Goal: Information Seeking & Learning: Learn about a topic

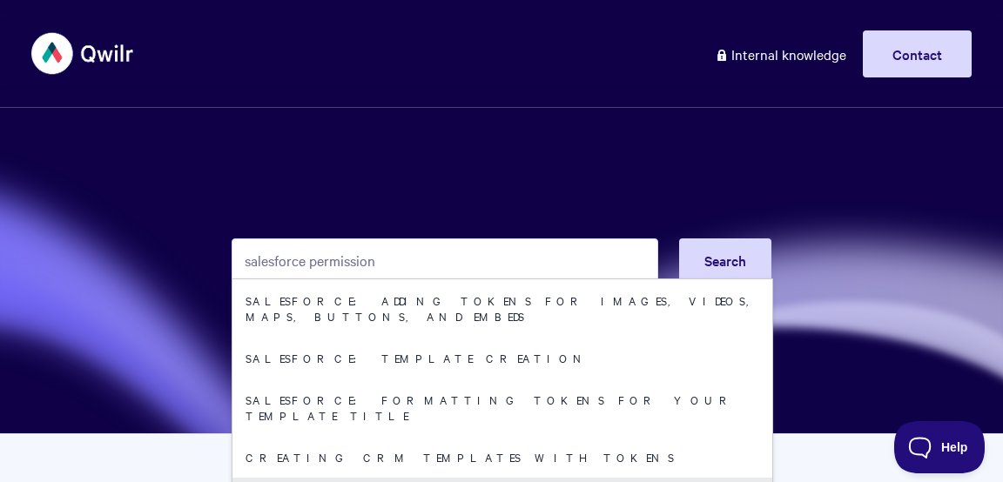
type input "salesforce permission"
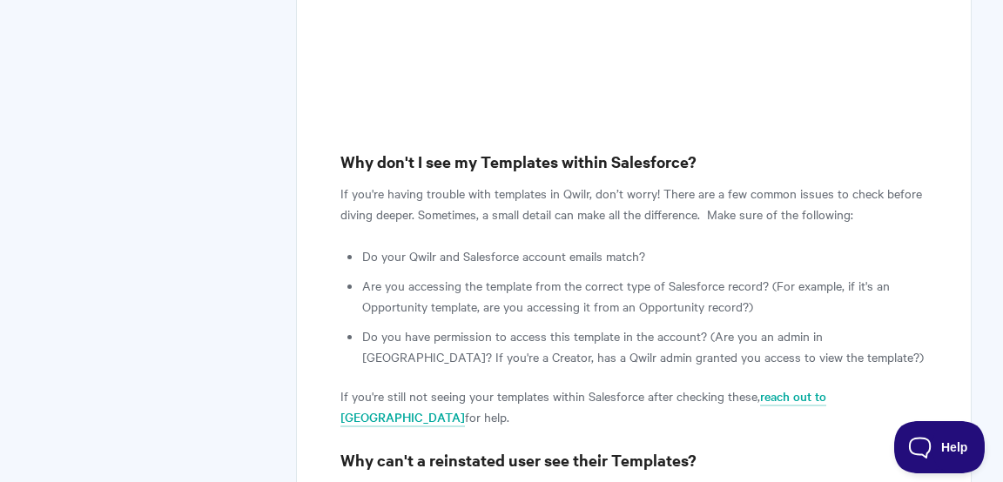
scroll to position [2374, 0]
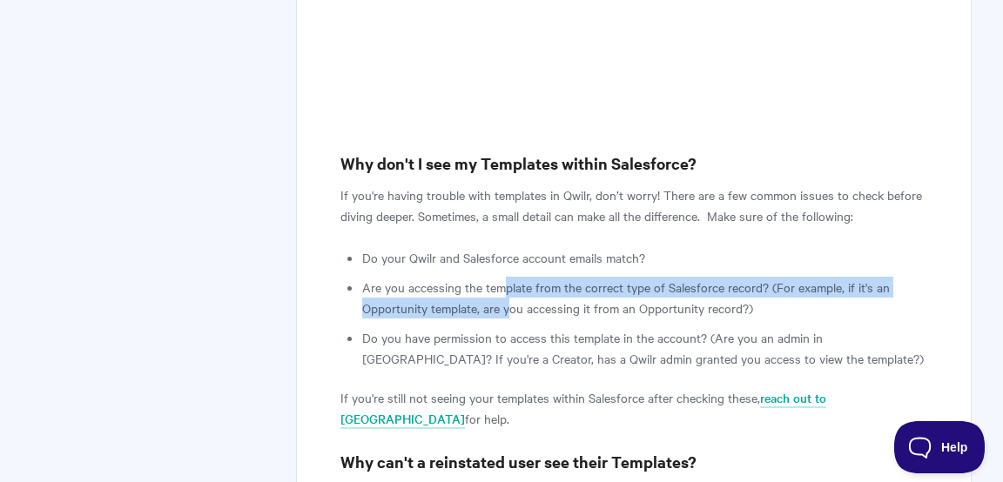
drag, startPoint x: 502, startPoint y: 241, endPoint x: 511, endPoint y: 273, distance: 33.4
click at [511, 277] on li "Are you accessing the template from the correct type of Salesforce record? (For…" at bounding box center [644, 298] width 565 height 42
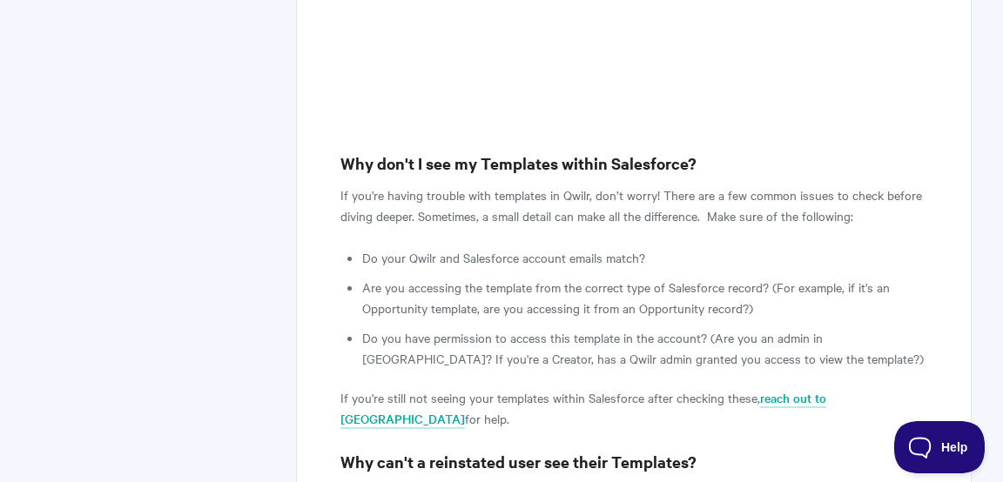
click at [530, 327] on li "Do you have permission to access this template in the account? (Are you an admi…" at bounding box center [644, 348] width 565 height 42
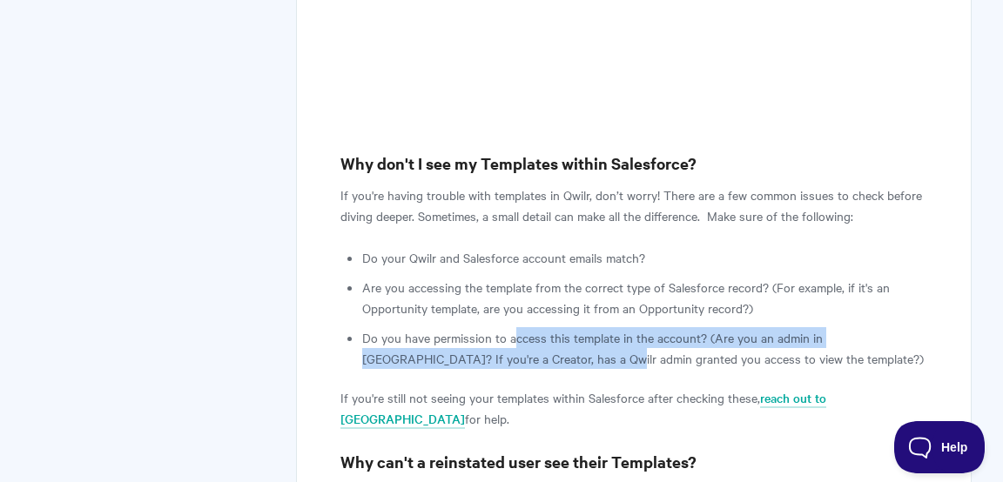
drag, startPoint x: 514, startPoint y: 289, endPoint x: 517, endPoint y: 311, distance: 21.9
click at [517, 327] on li "Do you have permission to access this template in the account? (Are you an admi…" at bounding box center [644, 348] width 565 height 42
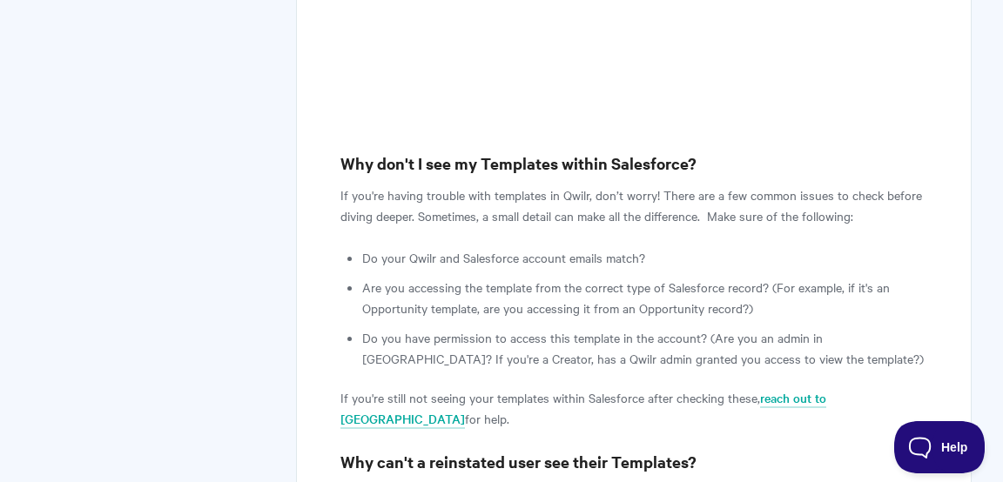
click at [565, 327] on article "Salesforce: FAQ View in Help Scout Qwilr's integration with Salesforce allows y…" at bounding box center [633, 134] width 587 height 4556
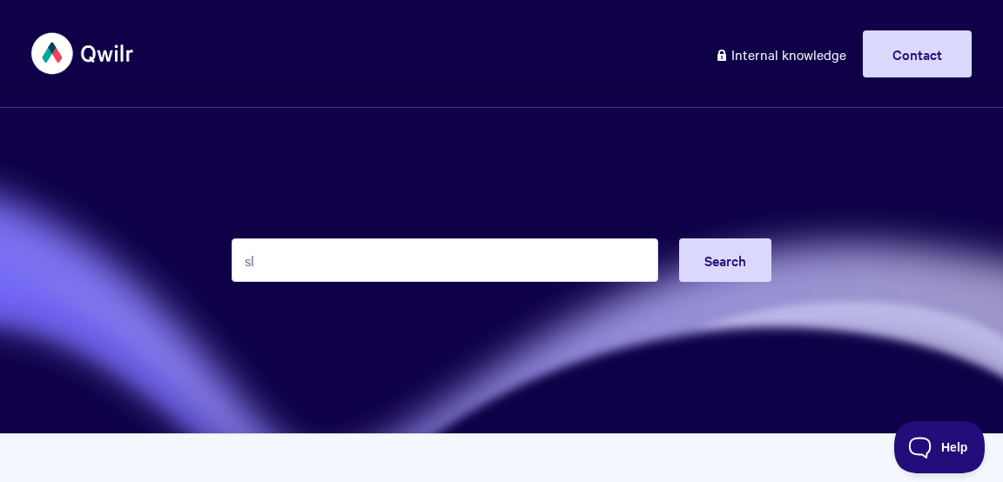
type input "s"
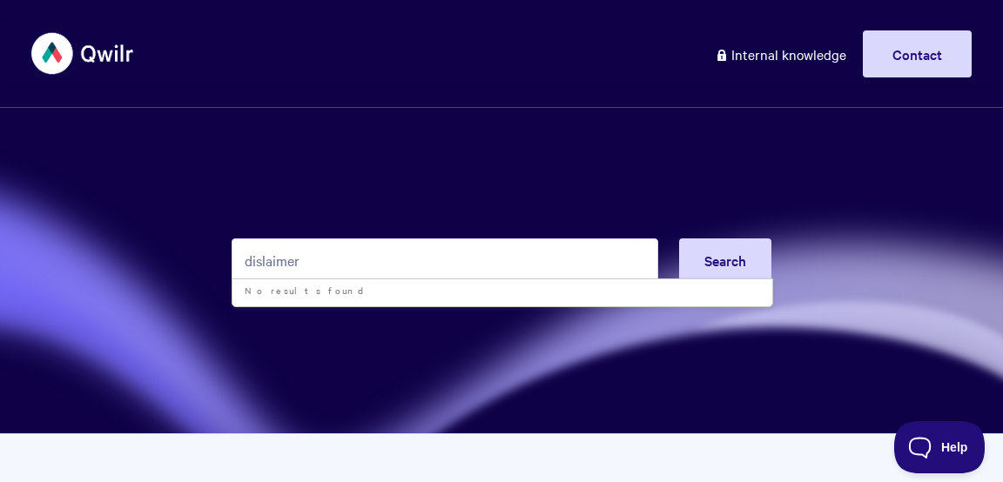
click at [267, 266] on input "dislaimer" at bounding box center [445, 260] width 426 height 44
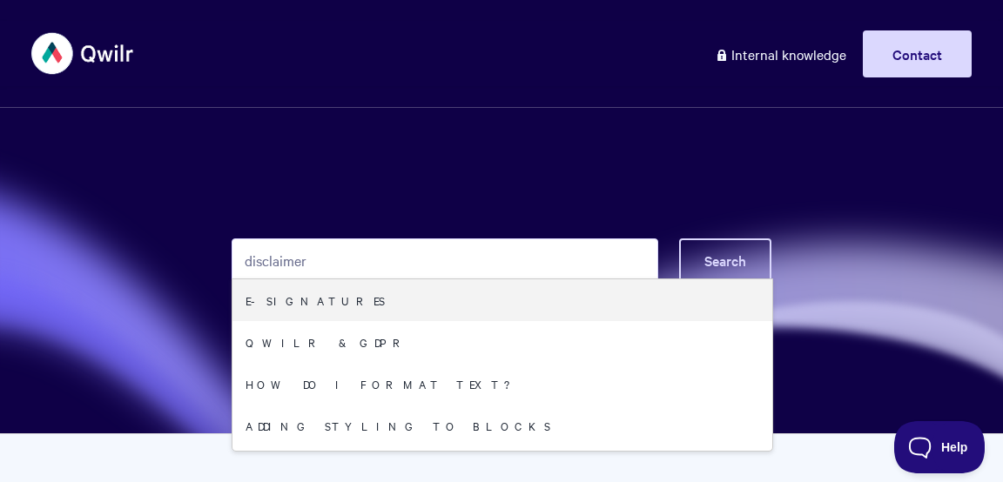
type input "disclaimer"
click at [741, 259] on span "Search" at bounding box center [725, 260] width 42 height 19
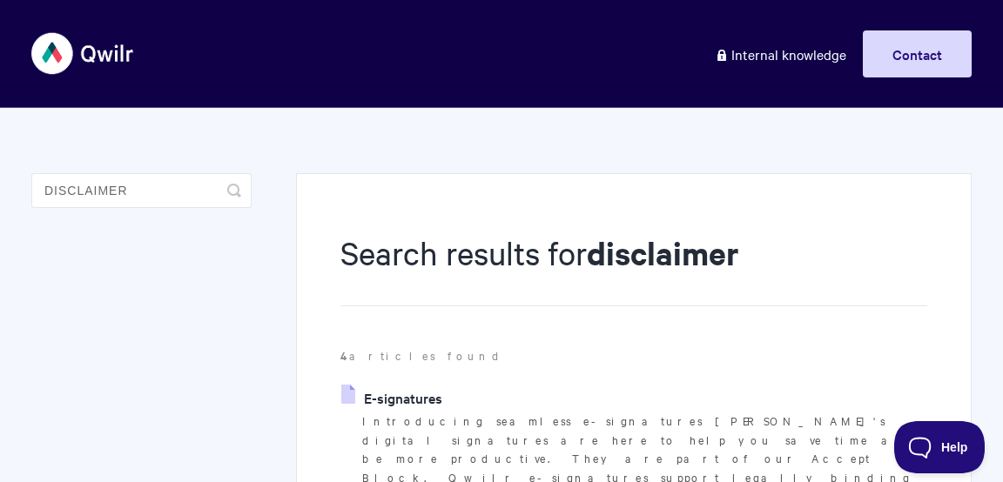
click at [409, 398] on link "E-signatures" at bounding box center [391, 398] width 101 height 26
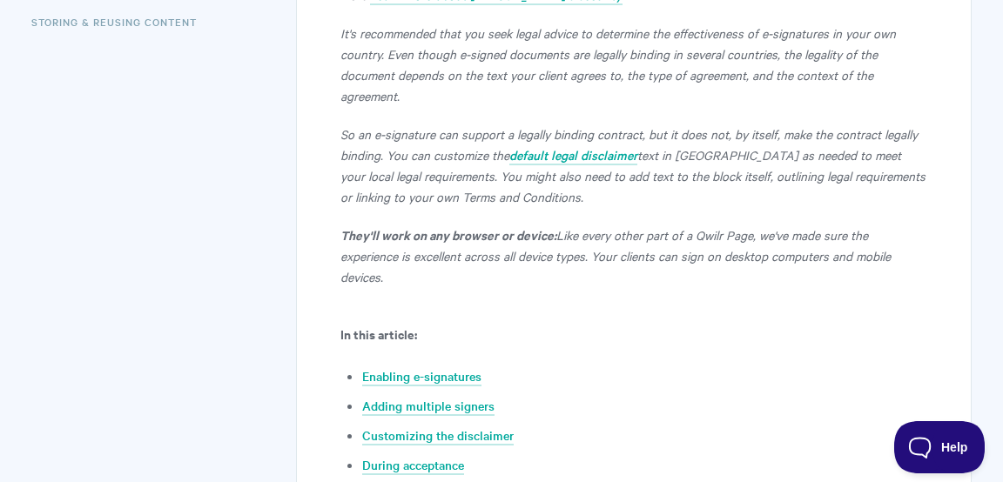
scroll to position [778, 0]
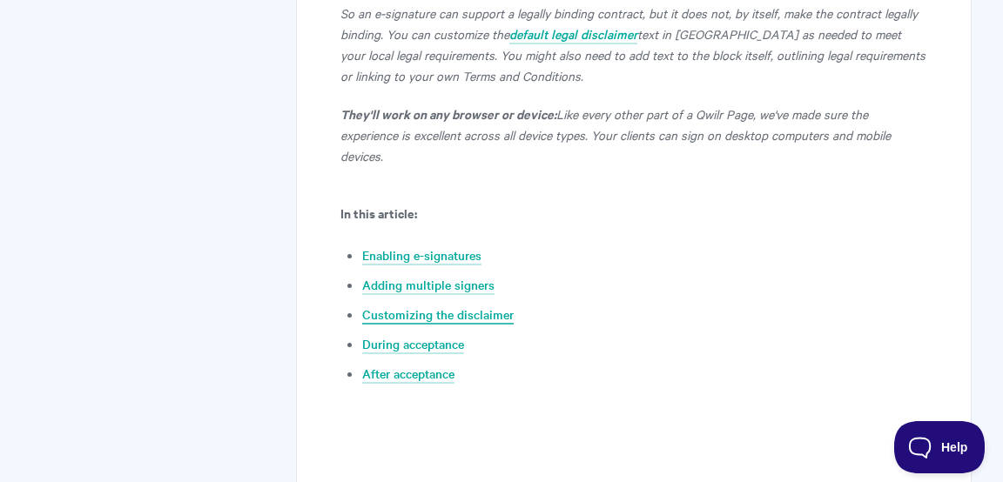
click at [435, 306] on link "Customizing the disclaimer" at bounding box center [437, 315] width 151 height 19
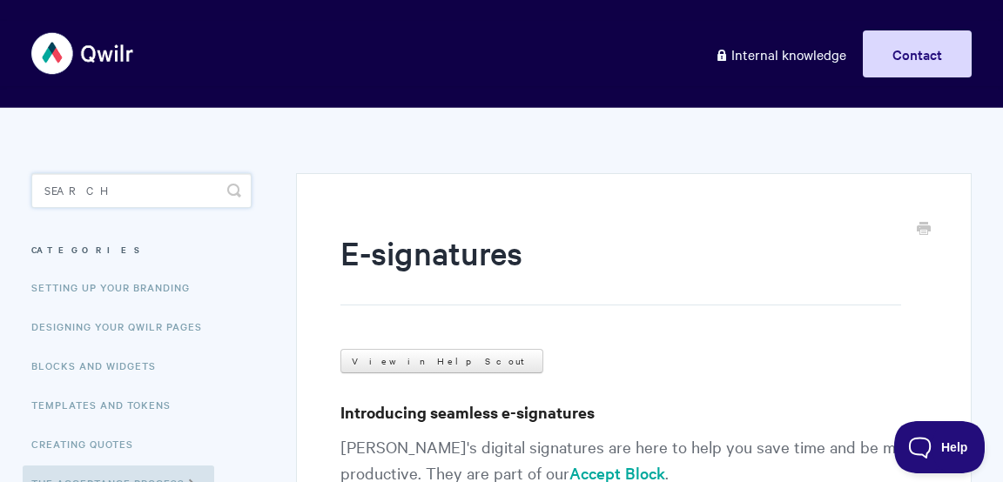
click at [160, 192] on input "Search" at bounding box center [141, 190] width 220 height 35
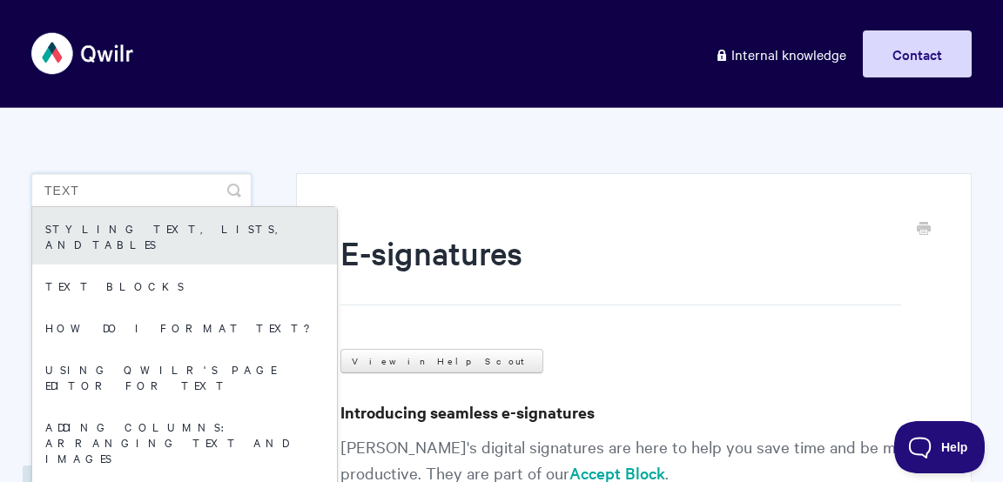
type input "text"
click at [131, 232] on link "Styling text, lists, and tables" at bounding box center [184, 235] width 305 height 57
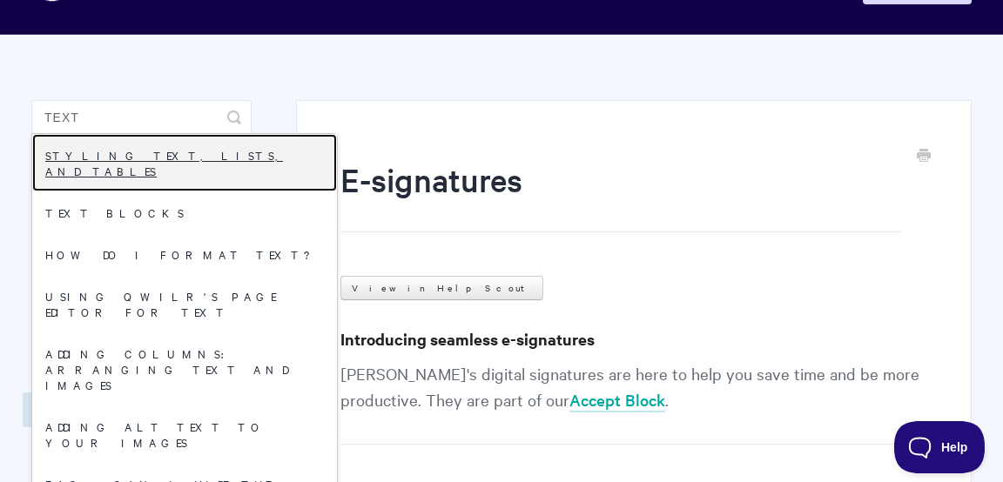
scroll to position [104, 0]
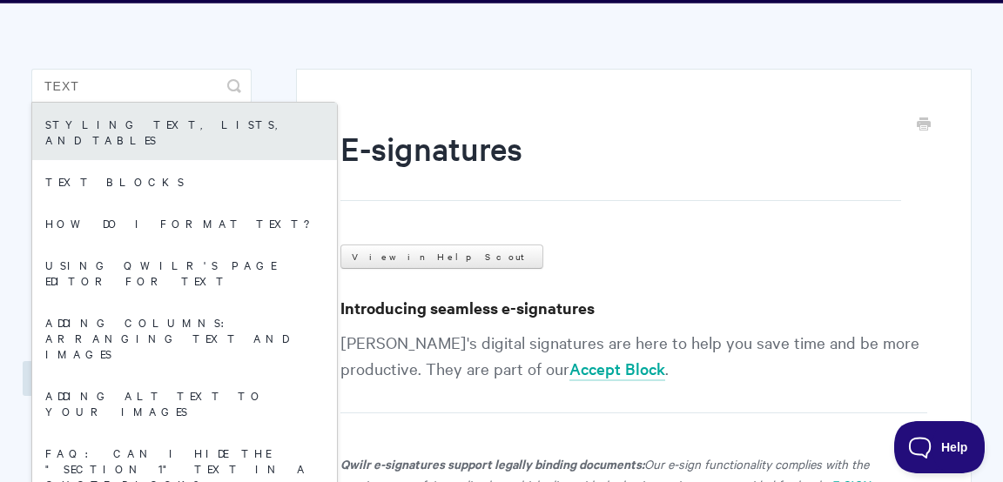
click at [163, 121] on link "Styling text, lists, and tables" at bounding box center [184, 131] width 305 height 57
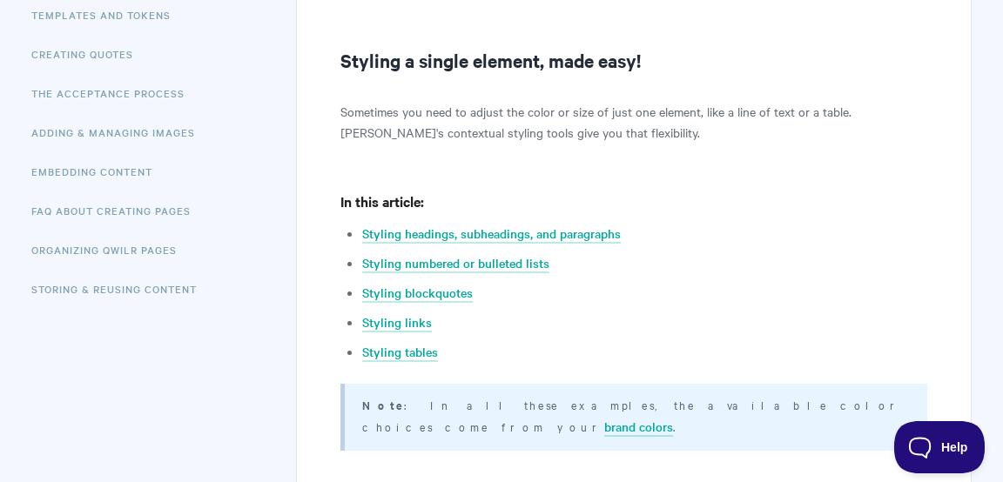
scroll to position [325, 0]
